Goal: Book appointment/travel/reservation

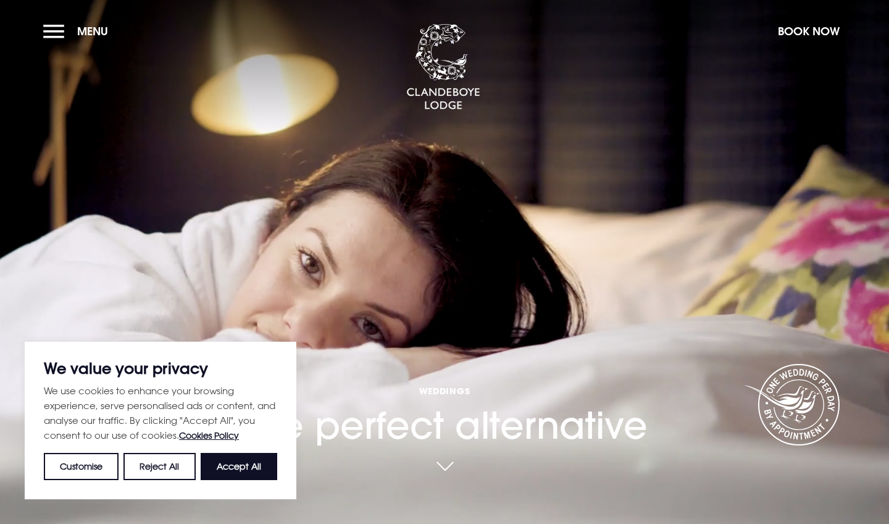
click at [237, 472] on button "Accept All" at bounding box center [239, 466] width 77 height 27
checkbox input "true"
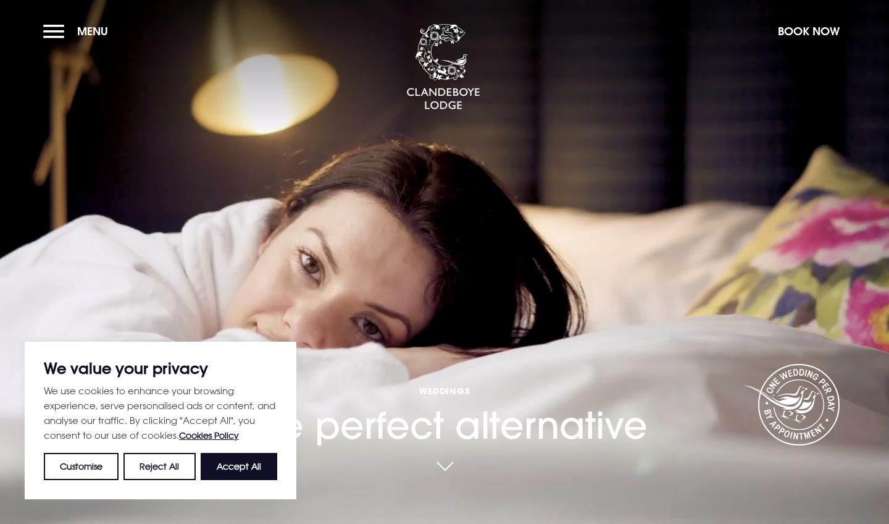
checkbox input "true"
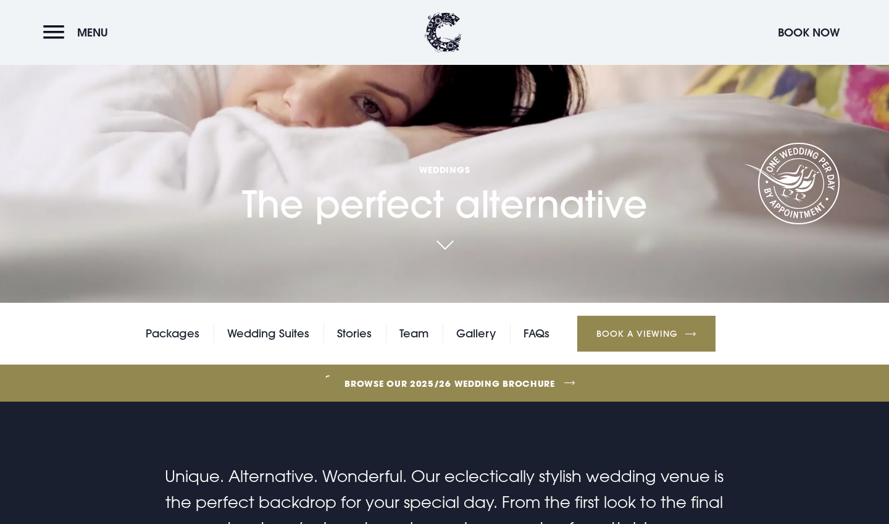
scroll to position [221, 0]
click at [188, 332] on link "Packages" at bounding box center [173, 333] width 54 height 19
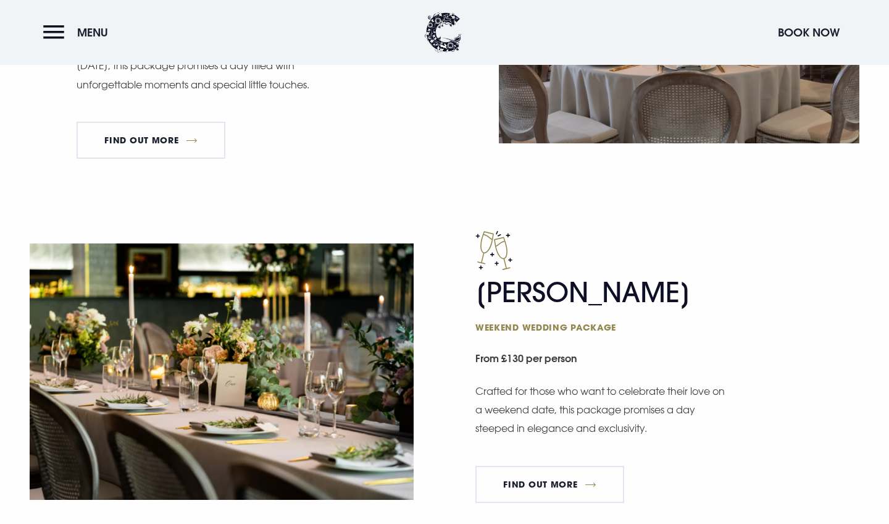
scroll to position [931, 0]
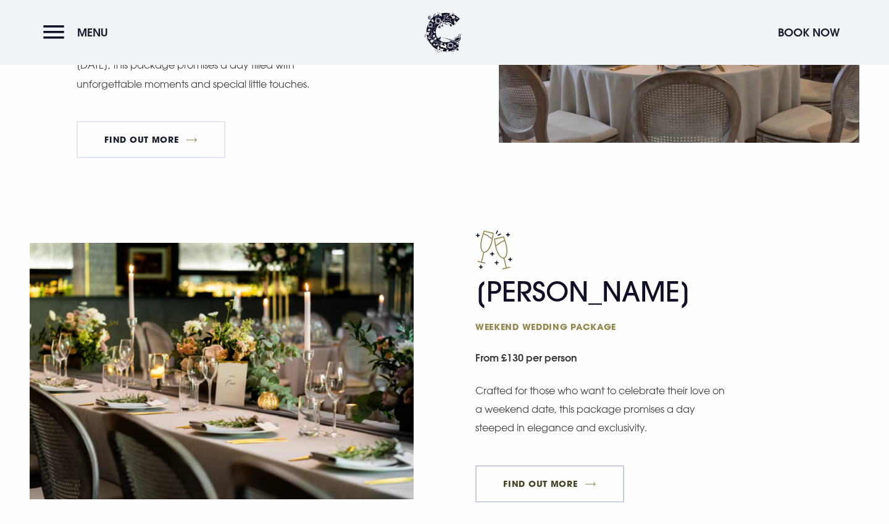
click at [543, 477] on link "FIND OUT MORE" at bounding box center [549, 483] width 149 height 37
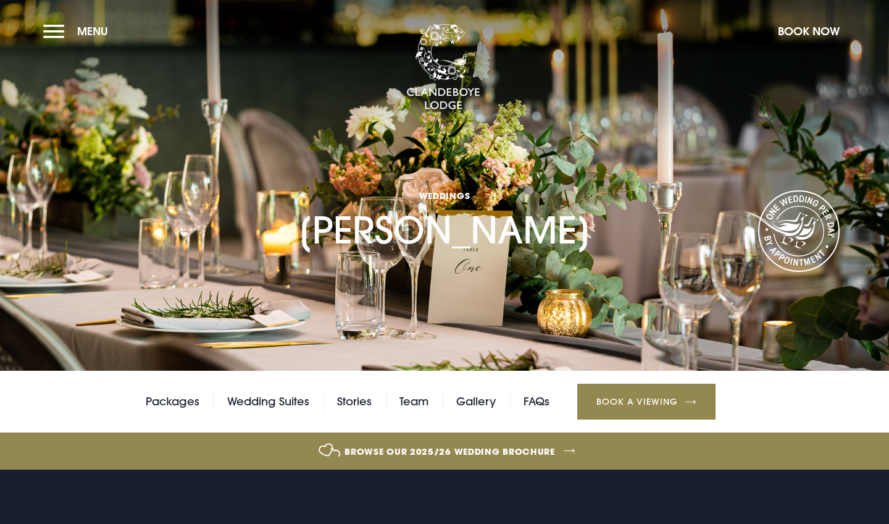
click at [604, 398] on link "Book a Viewing" at bounding box center [646, 401] width 138 height 36
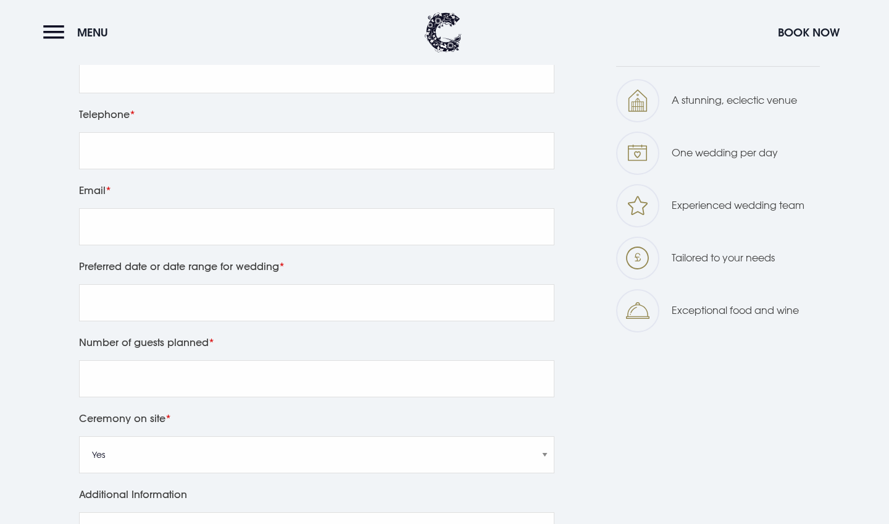
scroll to position [738, 0]
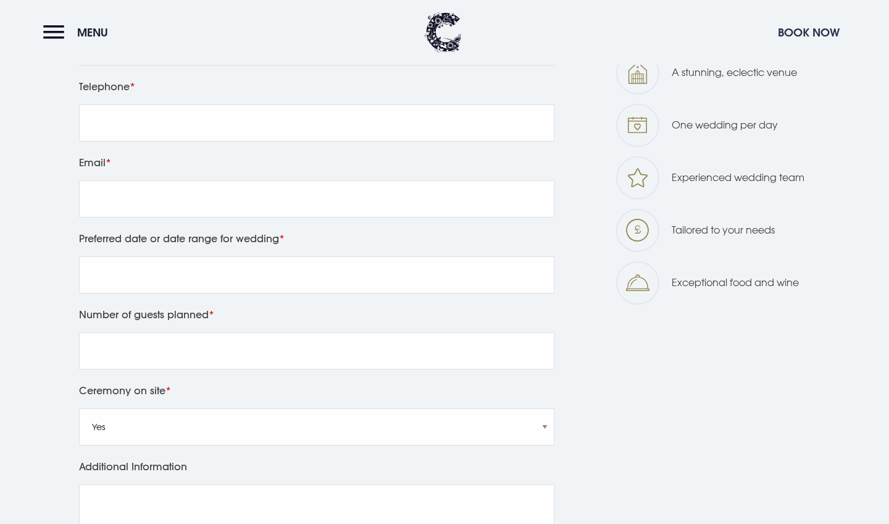
click at [823, 31] on button "Book Now" at bounding box center [809, 32] width 74 height 27
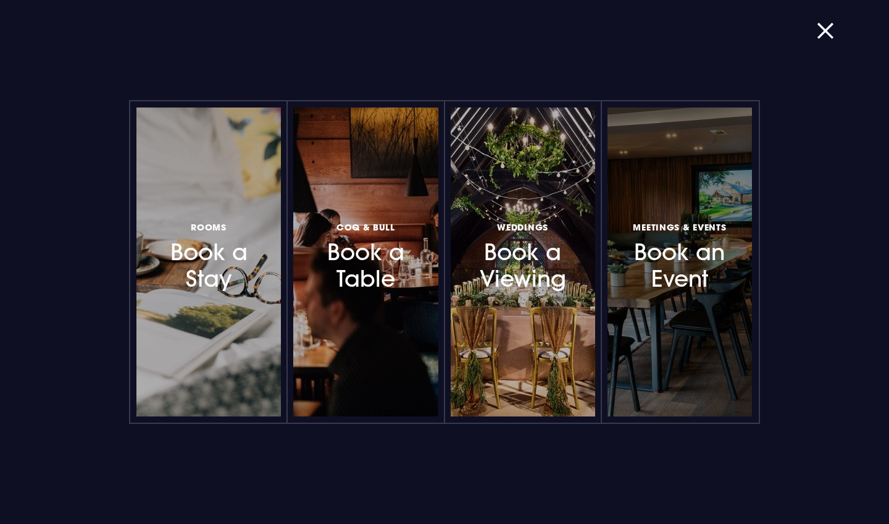
click at [678, 248] on h3 "Meetings & Events Book an Event" at bounding box center [680, 255] width 102 height 73
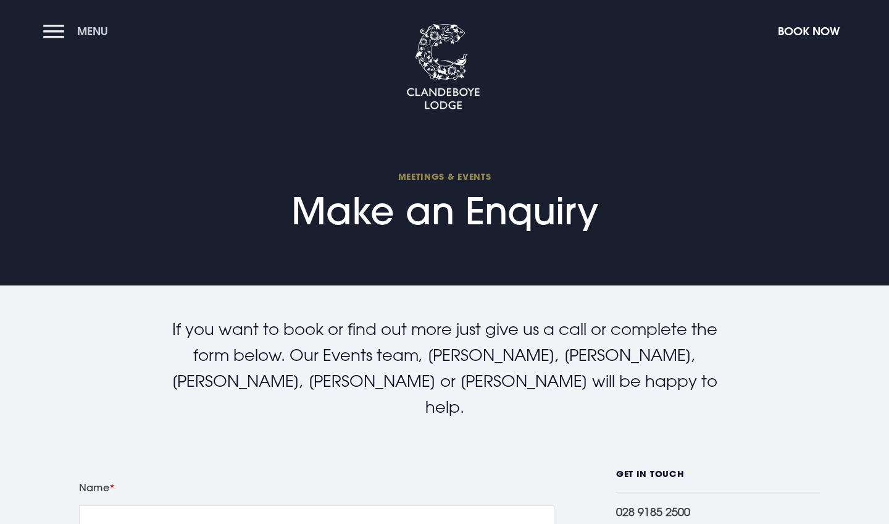
click at [62, 31] on button "Menu" at bounding box center [78, 31] width 71 height 27
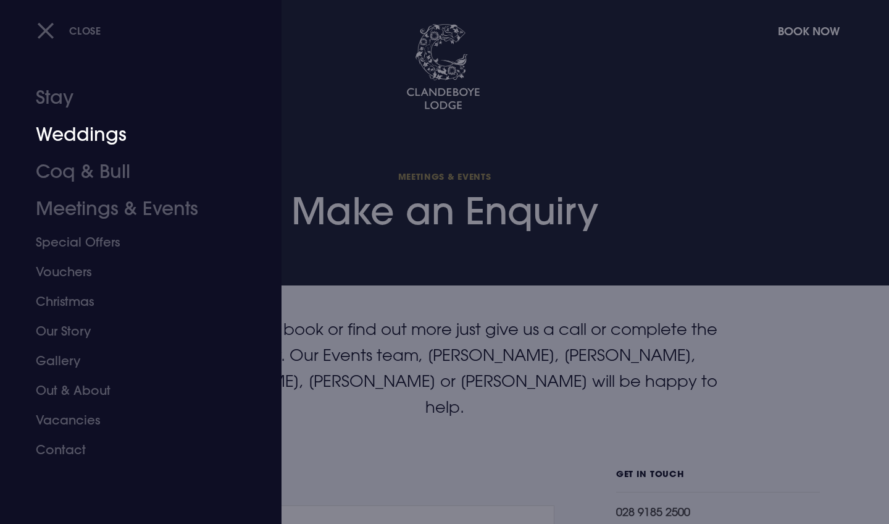
click at [88, 140] on link "Weddings" at bounding box center [133, 134] width 195 height 37
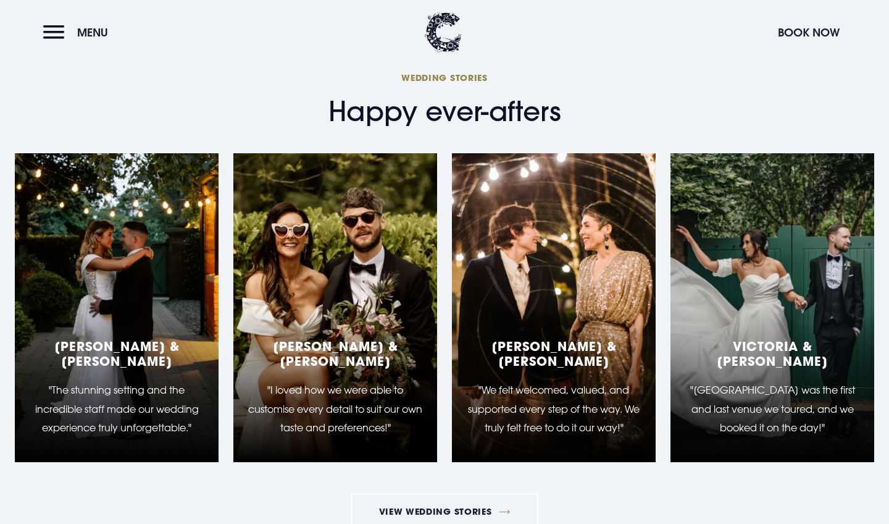
scroll to position [3997, 0]
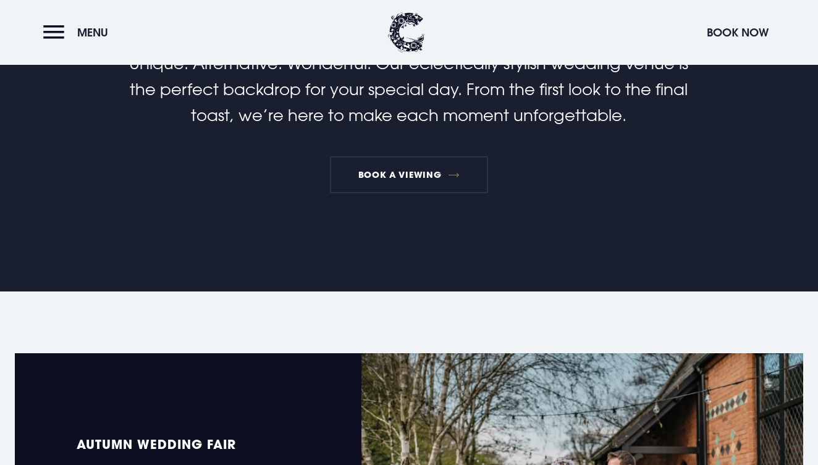
scroll to position [537, 0]
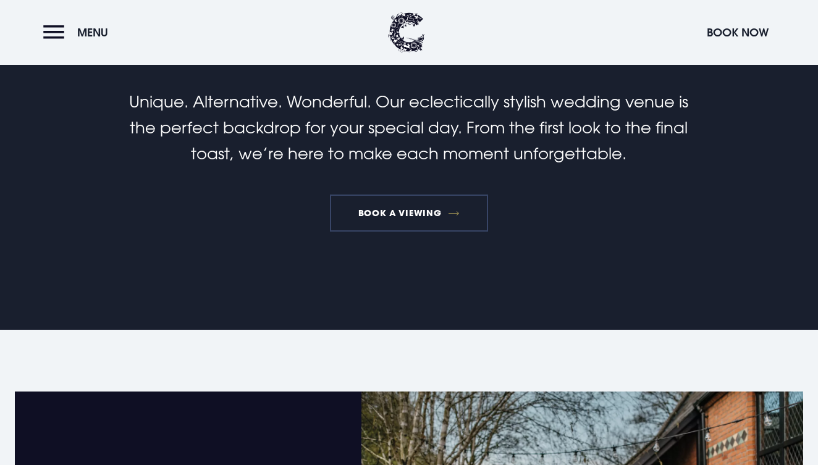
click at [383, 208] on link "Book a viewing" at bounding box center [409, 212] width 158 height 37
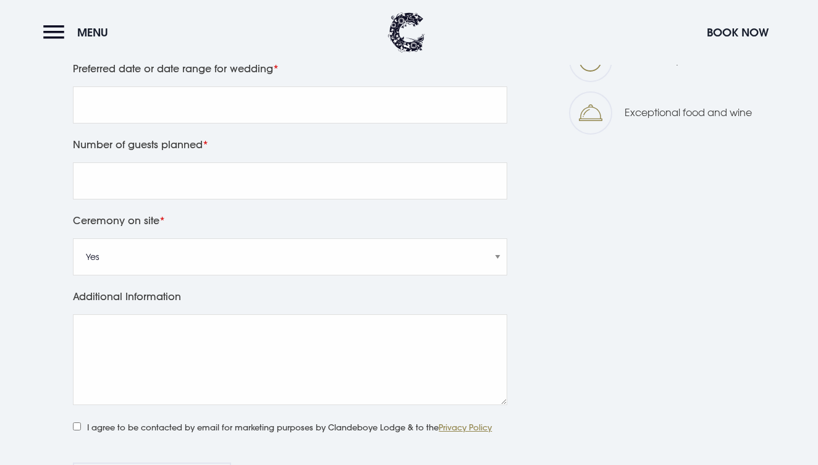
scroll to position [879, 0]
